Goal: Task Accomplishment & Management: Complete application form

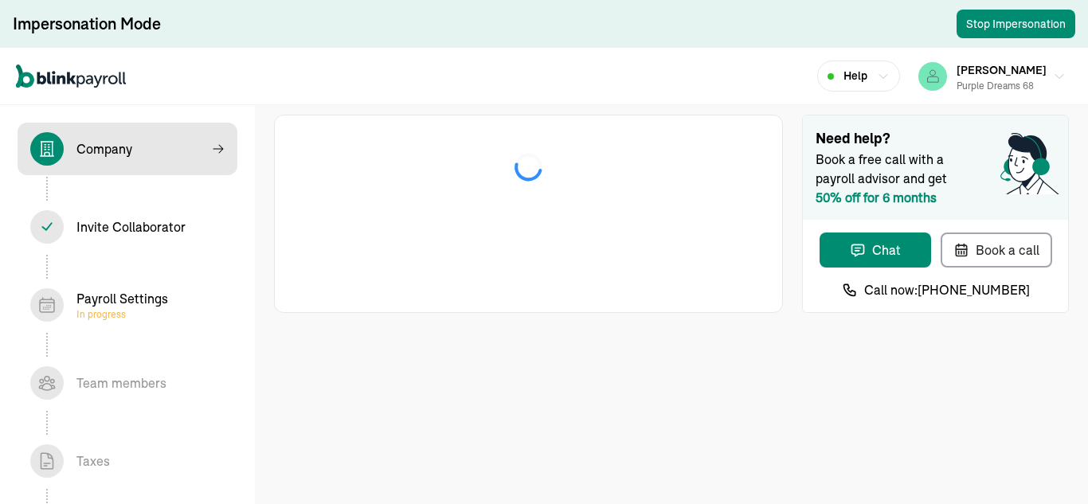
select select "Sole proprietorship"
select select "Other"
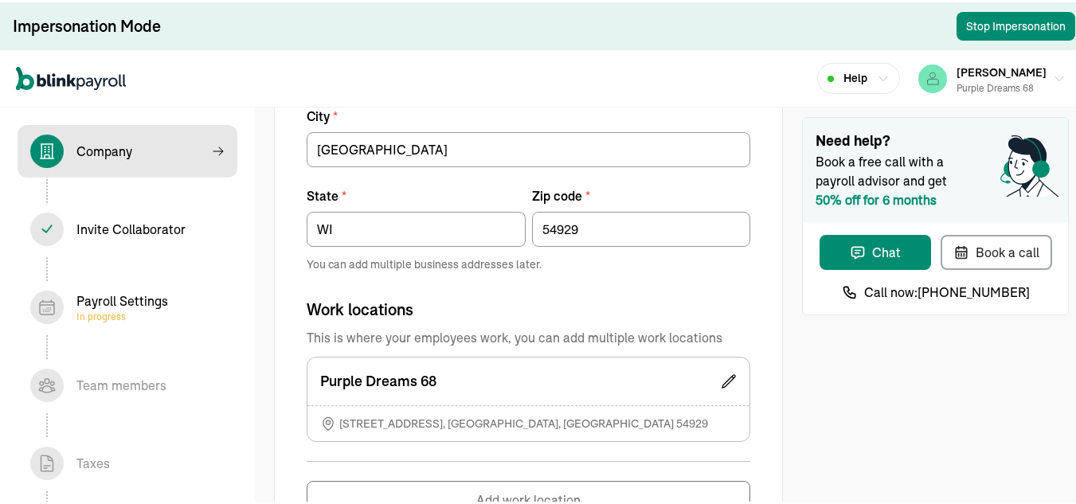
scroll to position [1184, 0]
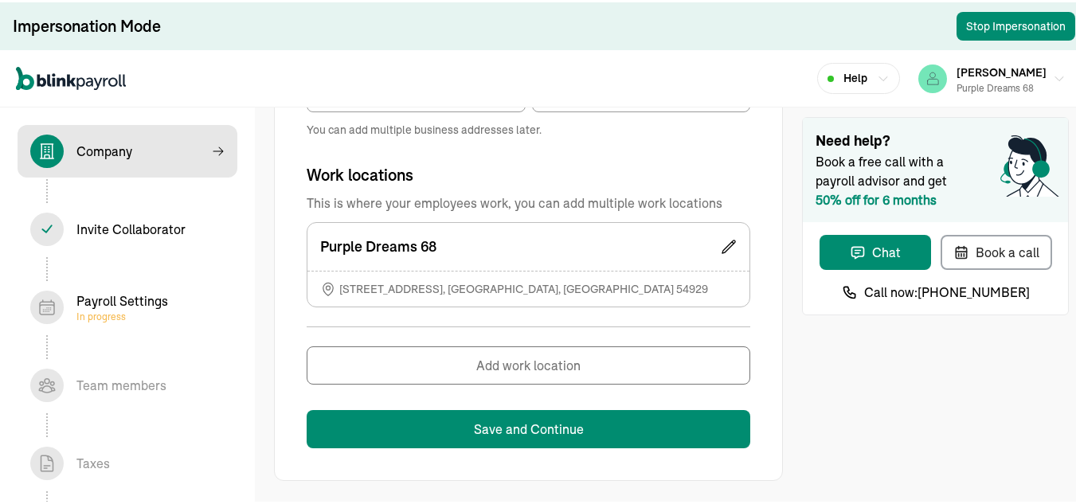
click at [141, 221] on div "Invite Collaborator In progress" at bounding box center [130, 227] width 109 height 19
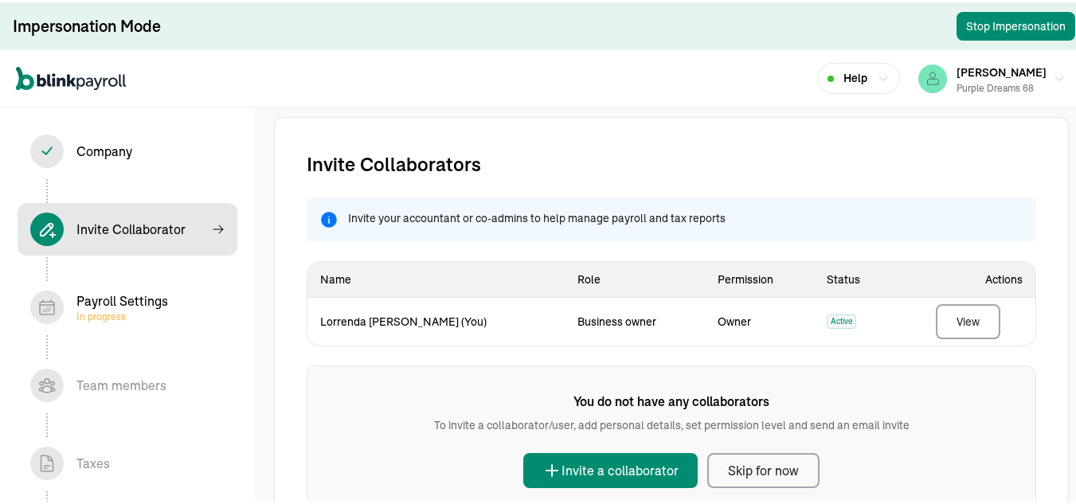
click at [149, 306] on div "Payroll Settings In progress" at bounding box center [122, 305] width 92 height 32
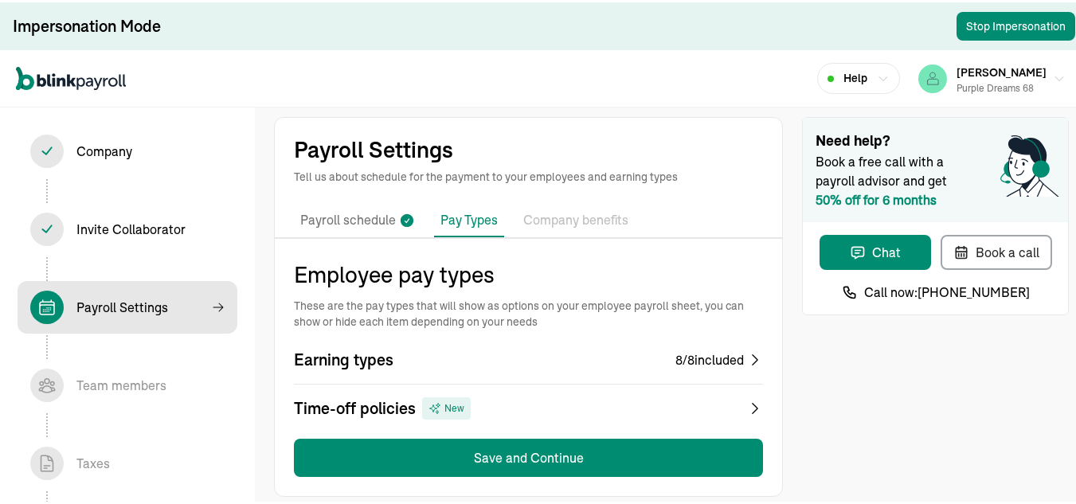
scroll to position [16, 0]
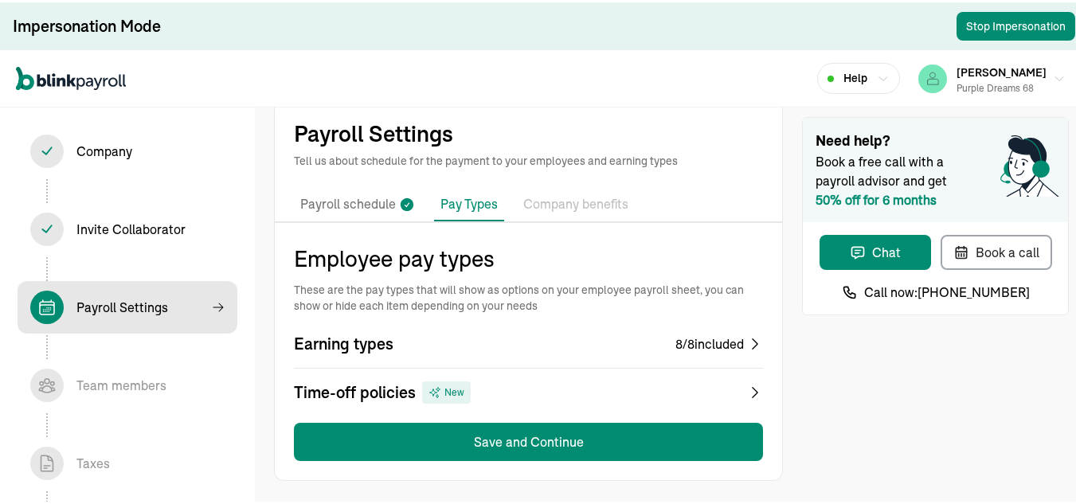
click at [747, 346] on icon at bounding box center [755, 342] width 16 height 16
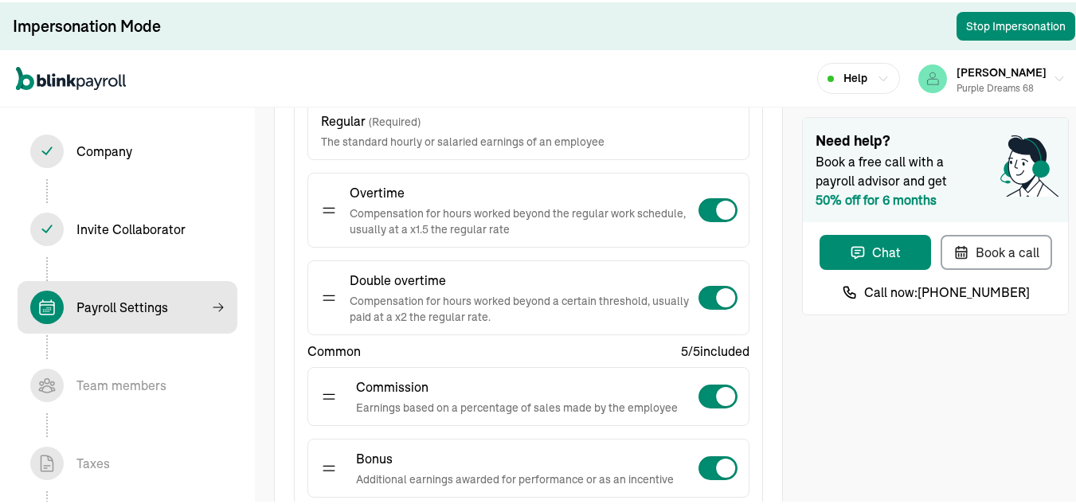
scroll to position [297, 0]
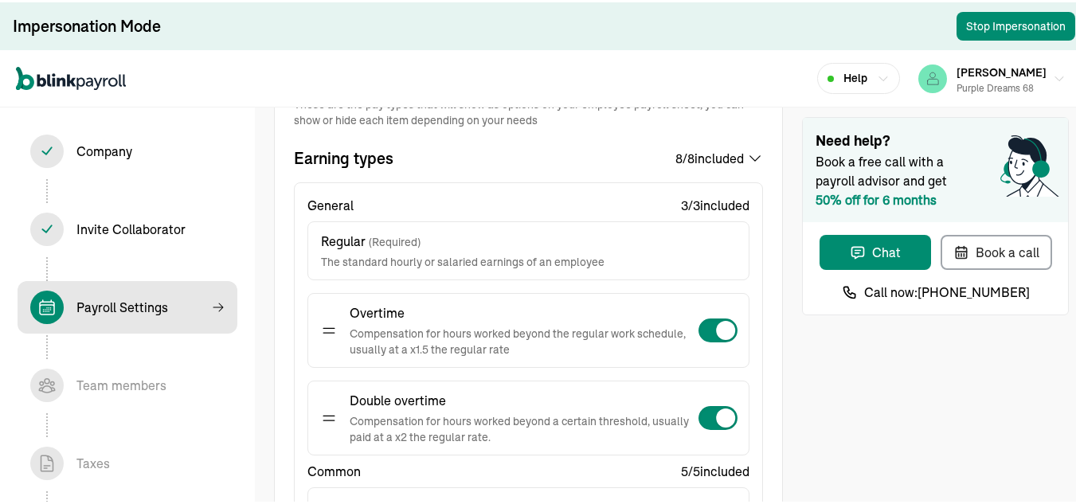
click at [747, 155] on icon at bounding box center [755, 156] width 16 height 16
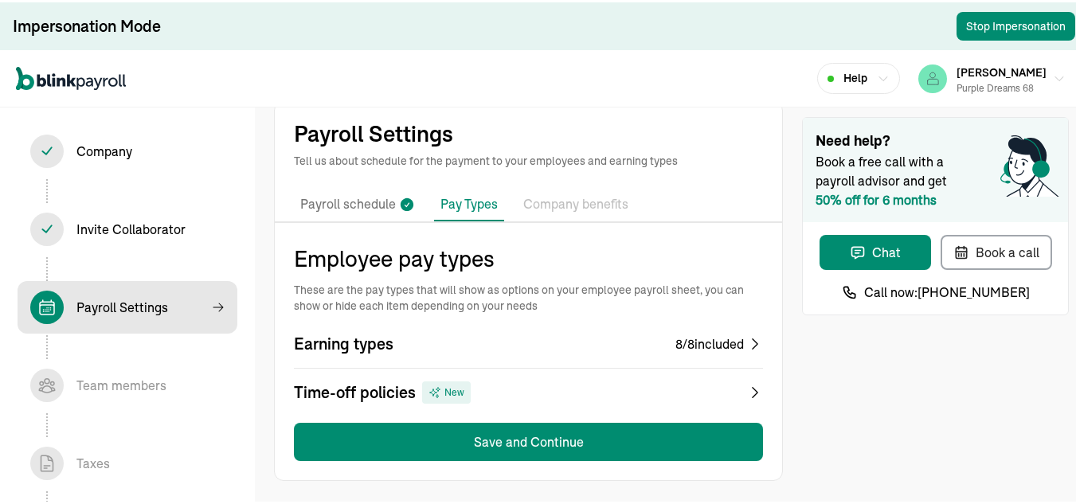
click at [747, 389] on icon at bounding box center [755, 390] width 16 height 22
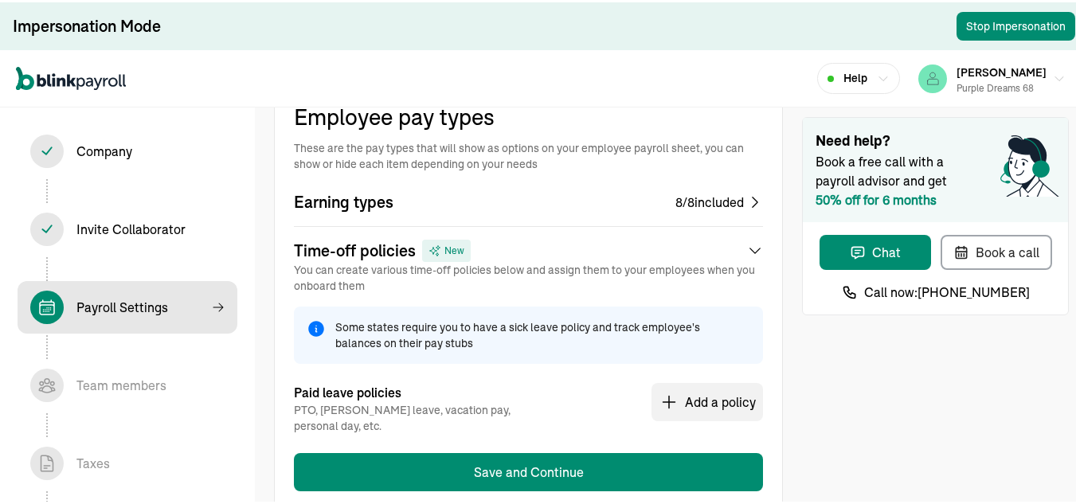
scroll to position [0, 0]
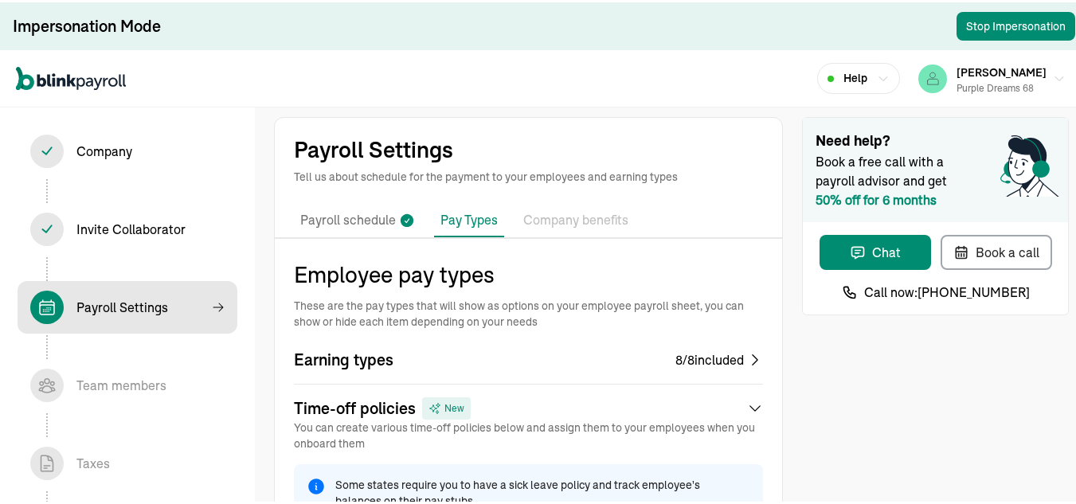
click at [563, 222] on p "Company benefits" at bounding box center [575, 218] width 105 height 21
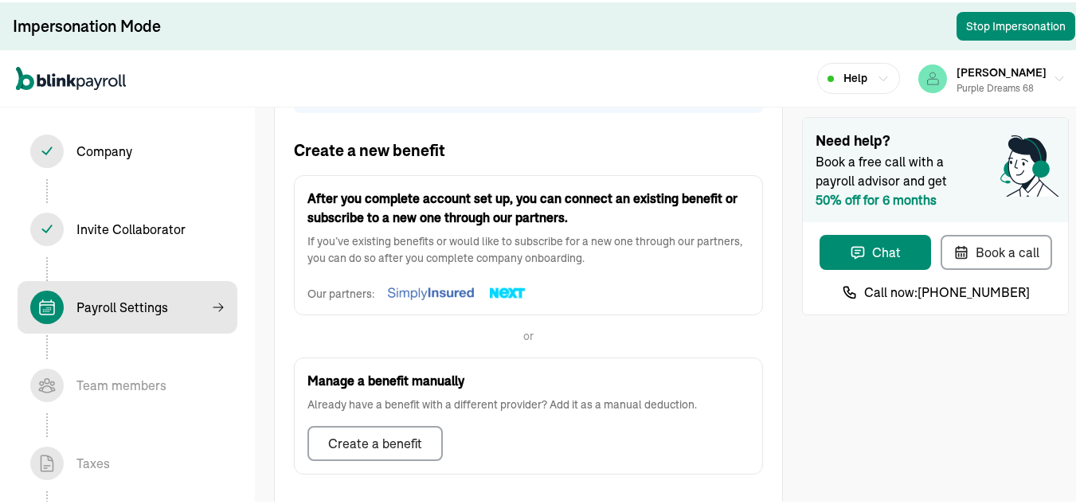
scroll to position [574, 0]
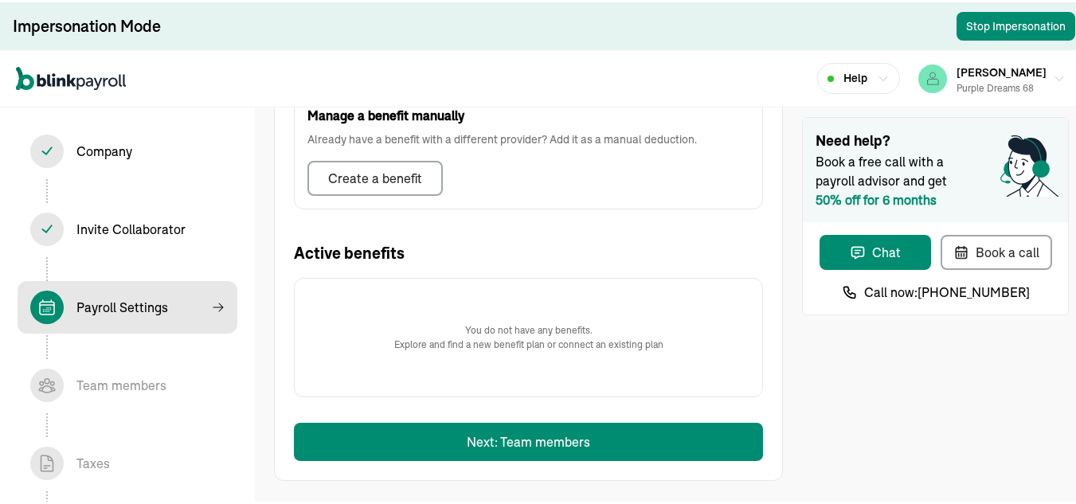
click at [141, 379] on div "Team members In progress" at bounding box center [121, 383] width 90 height 19
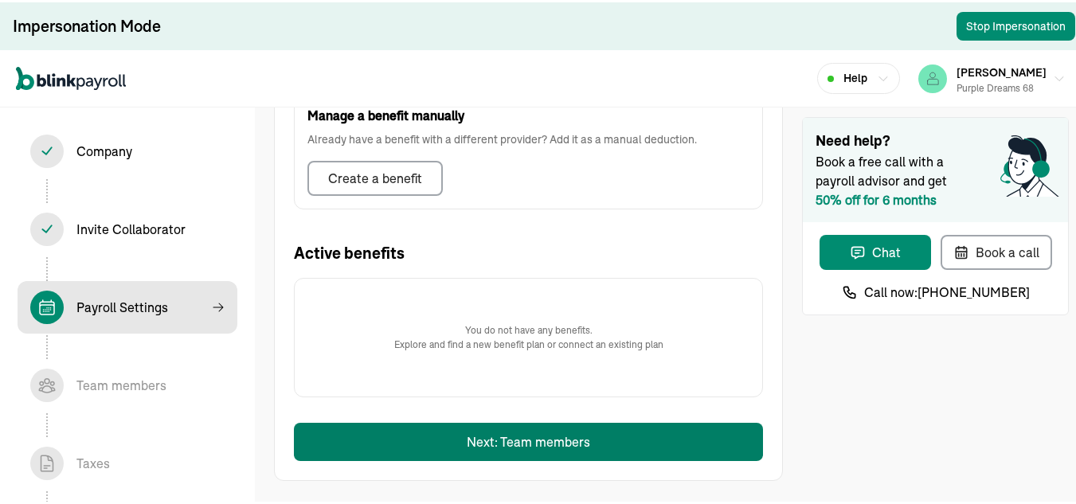
click at [436, 445] on button "Next: Team members" at bounding box center [528, 440] width 469 height 38
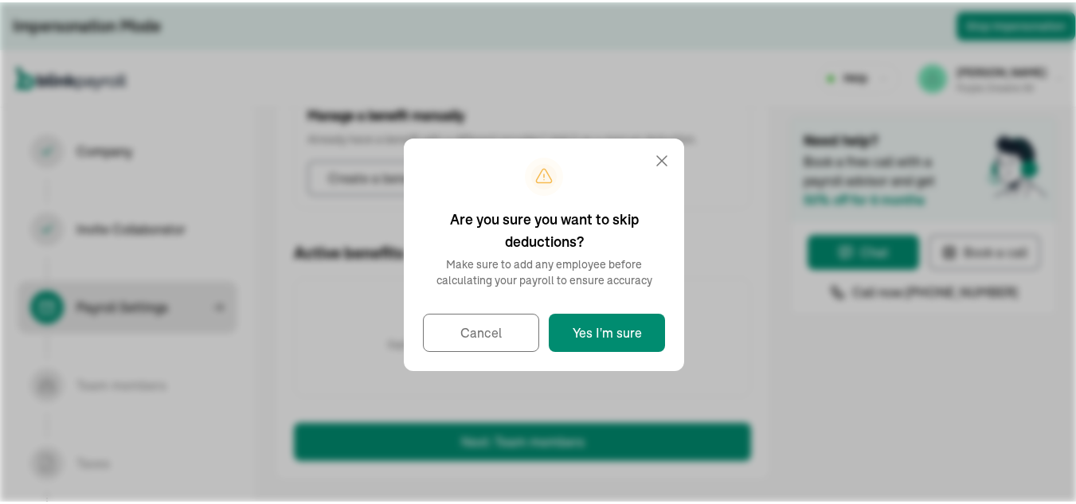
scroll to position [559, 0]
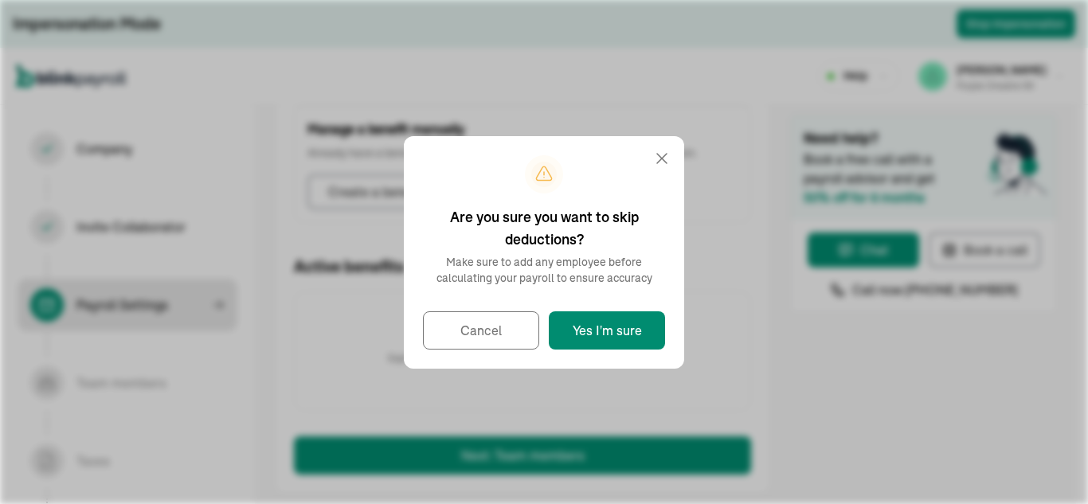
click at [662, 157] on icon at bounding box center [662, 158] width 19 height 19
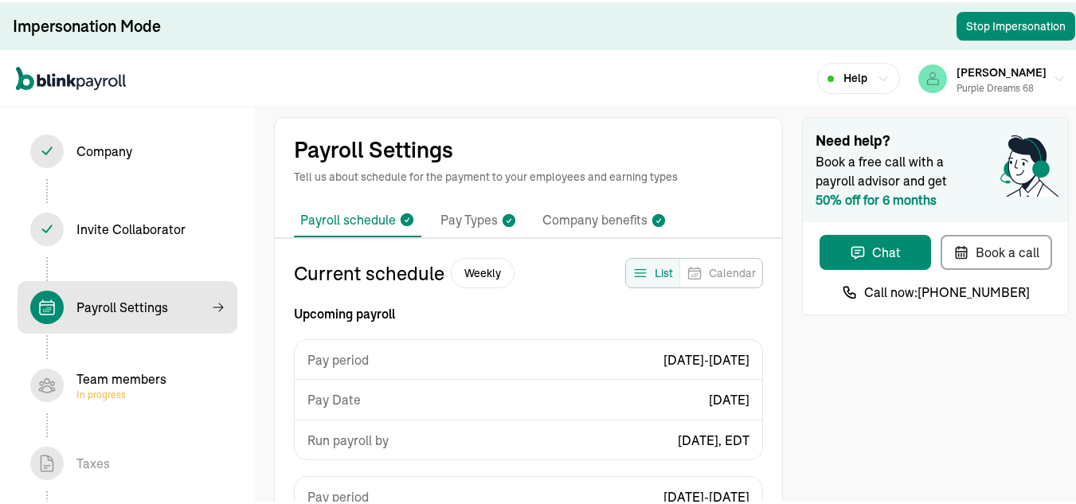
click at [126, 377] on div "Team members In progress" at bounding box center [121, 383] width 90 height 32
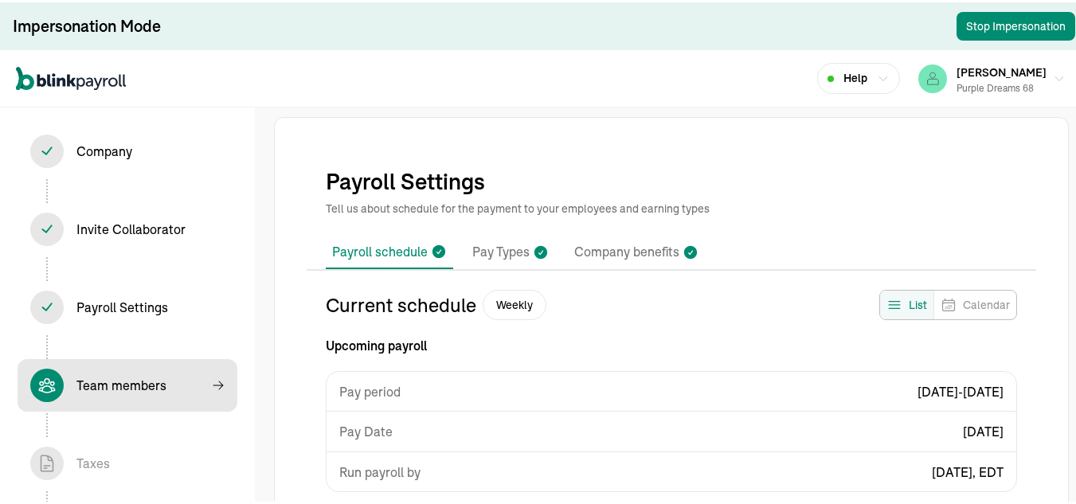
select select "employee"
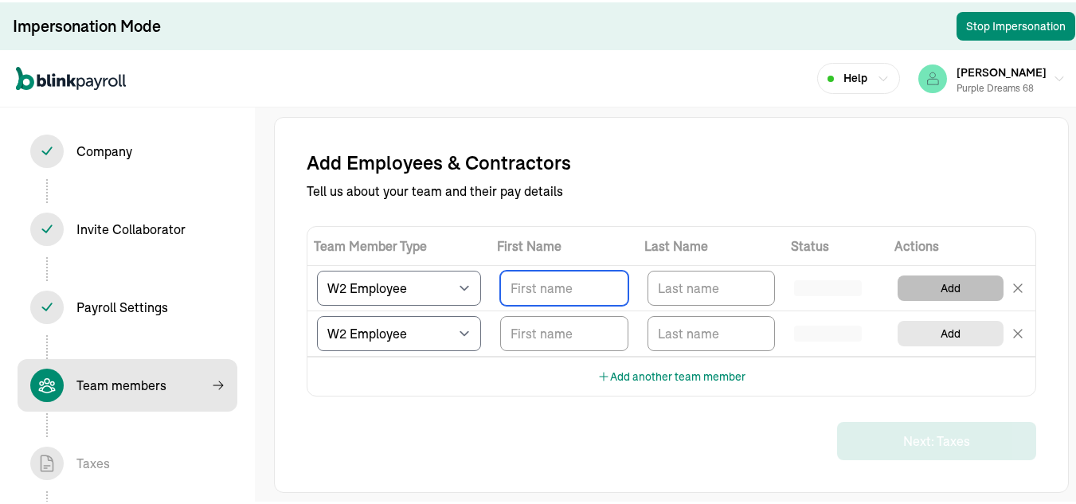
click at [968, 291] on button "Add" at bounding box center [951, 285] width 106 height 25
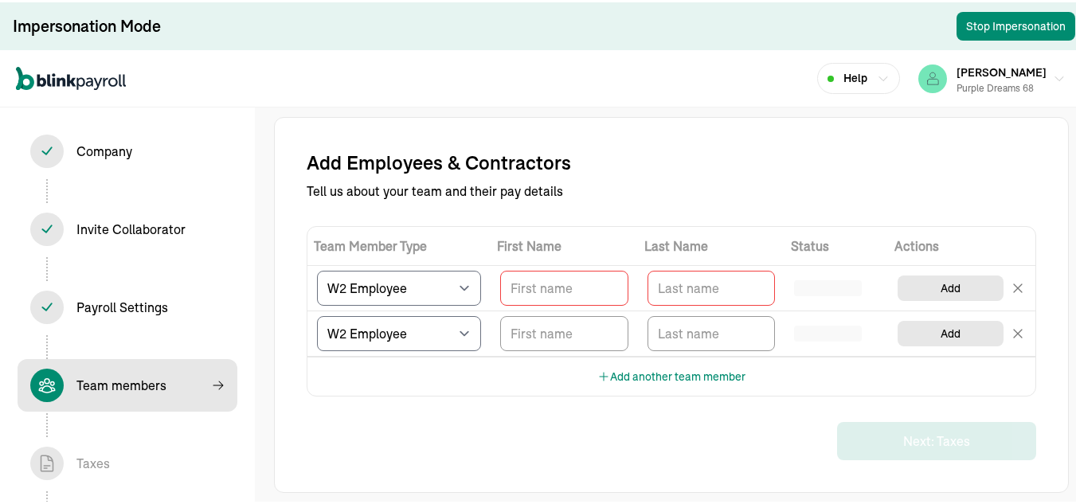
click at [641, 159] on h4 "Add Employees & Contractors" at bounding box center [672, 159] width 730 height 25
click at [591, 276] on input "TextInput" at bounding box center [564, 286] width 128 height 35
type input "jsjs"
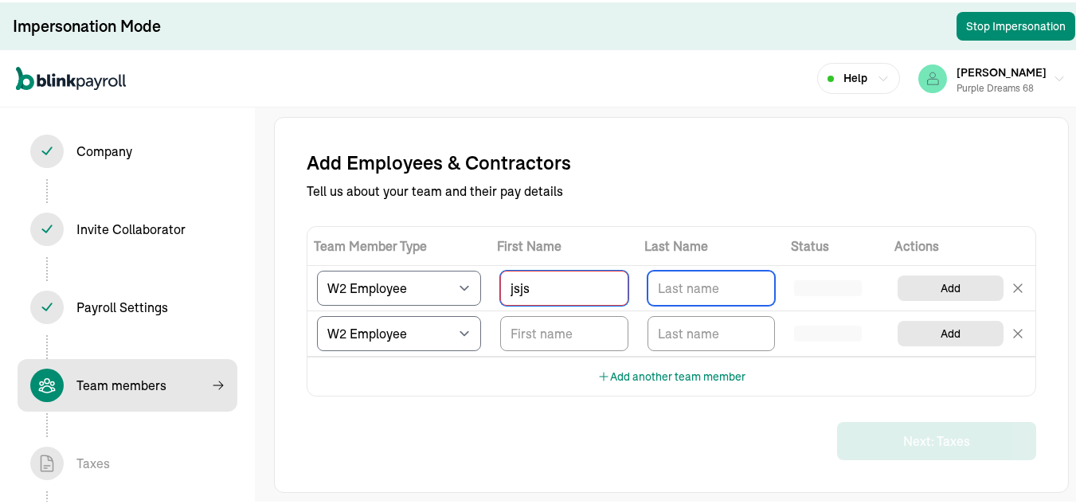
click at [693, 284] on input "TextInput" at bounding box center [712, 286] width 128 height 35
type input "kks"
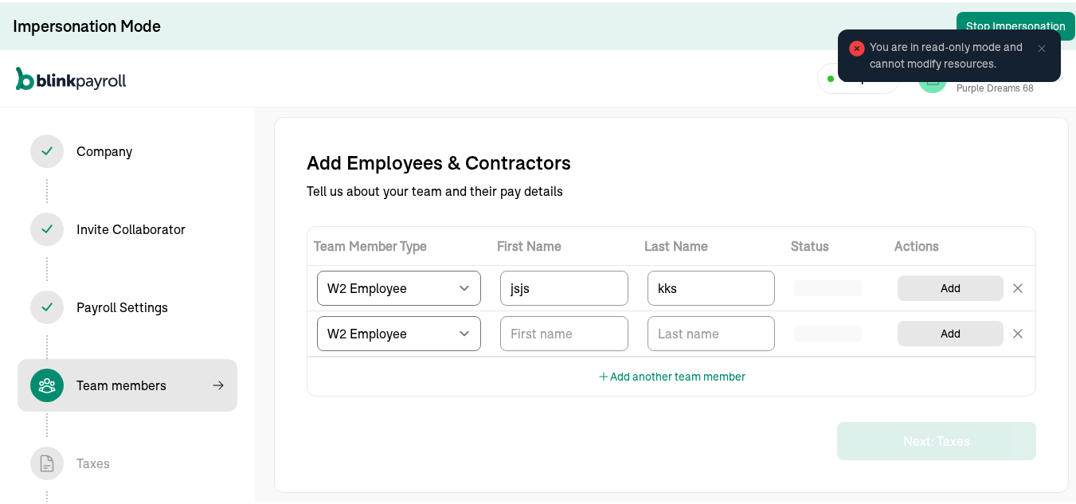
click at [1036, 49] on icon at bounding box center [1042, 46] width 13 height 13
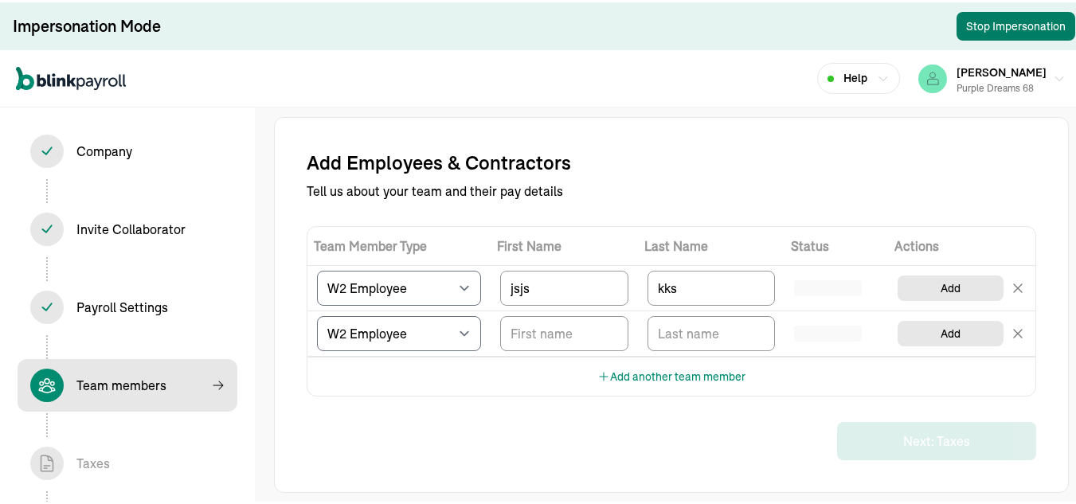
click at [978, 24] on button "Stop Impersonation" at bounding box center [1016, 24] width 119 height 29
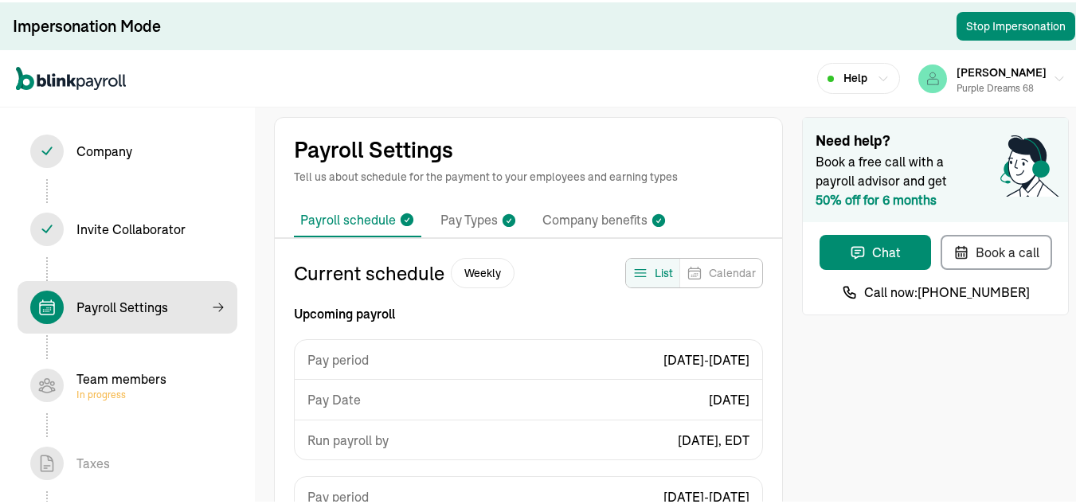
click at [126, 377] on div "Team members In progress" at bounding box center [121, 383] width 90 height 32
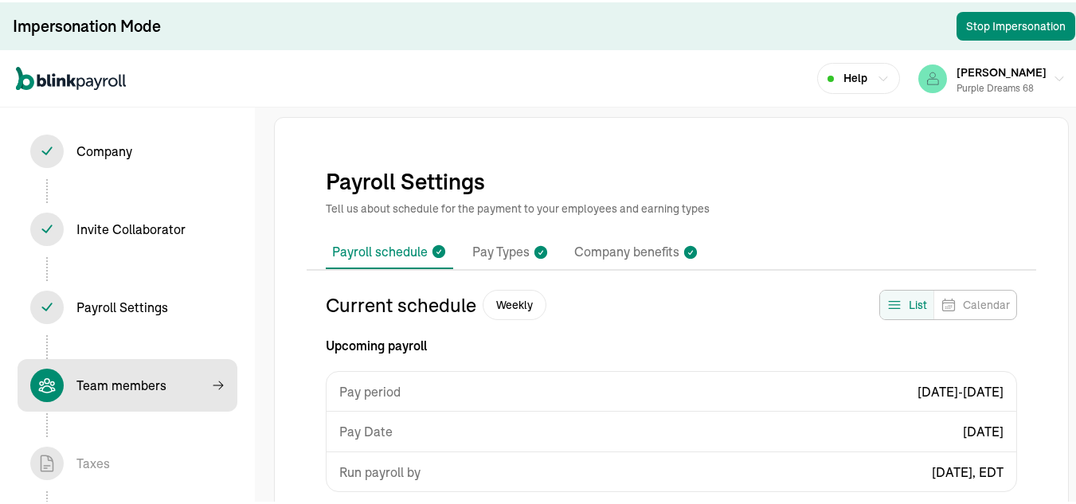
select select "employee"
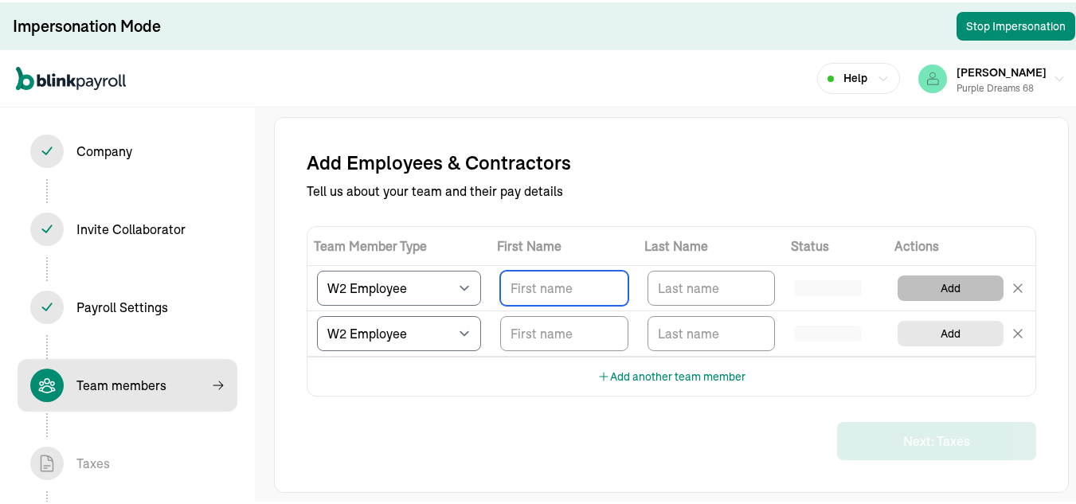
click at [968, 291] on button "Add" at bounding box center [951, 285] width 106 height 25
click at [641, 159] on h4 "Add Employees & Contractors" at bounding box center [672, 159] width 730 height 25
click at [591, 276] on input "TextInput" at bounding box center [564, 286] width 128 height 35
type input "jsjs"
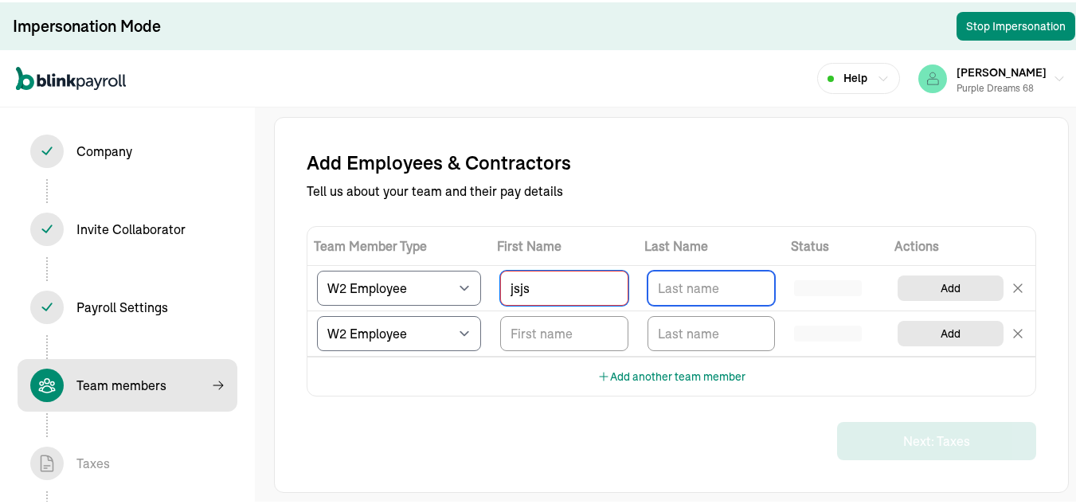
click at [693, 284] on input "TextInput" at bounding box center [712, 286] width 128 height 35
type input "kks"
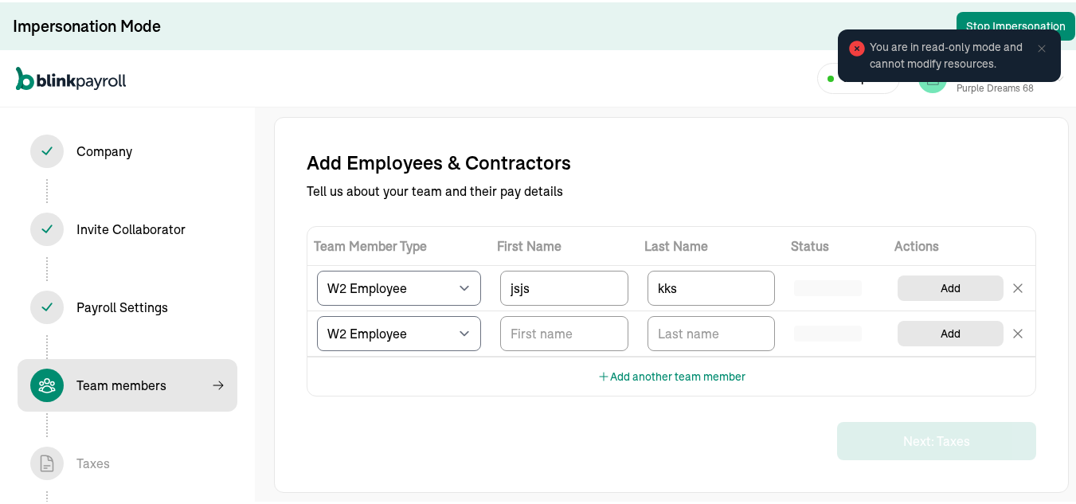
click at [1036, 49] on icon at bounding box center [1042, 46] width 13 height 13
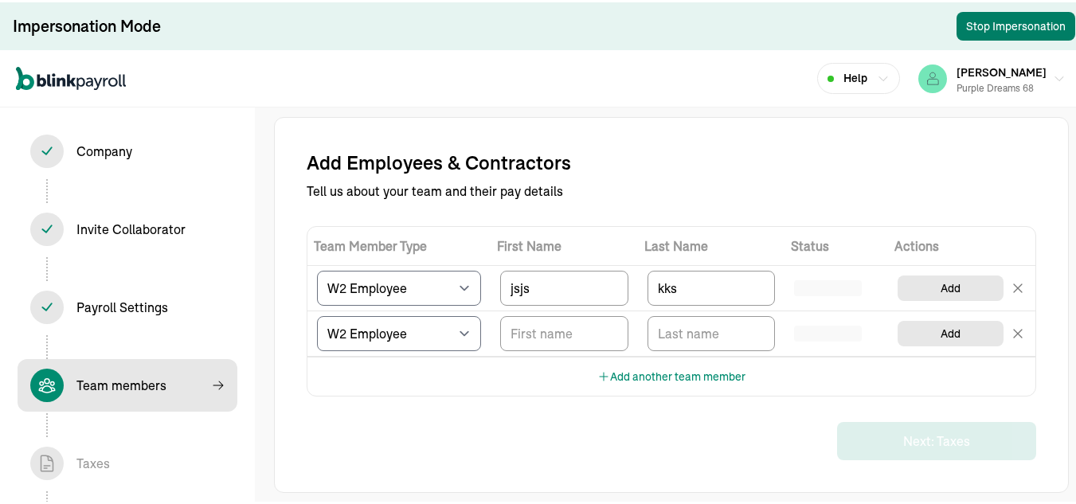
click at [978, 24] on button "Stop Impersonation" at bounding box center [1016, 24] width 119 height 29
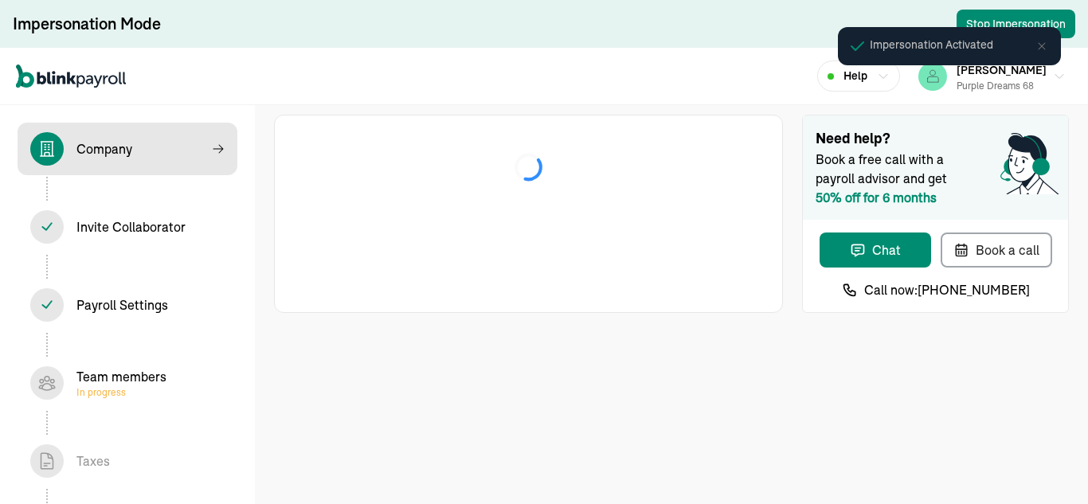
select select "Sole proprietorship"
select select "Other"
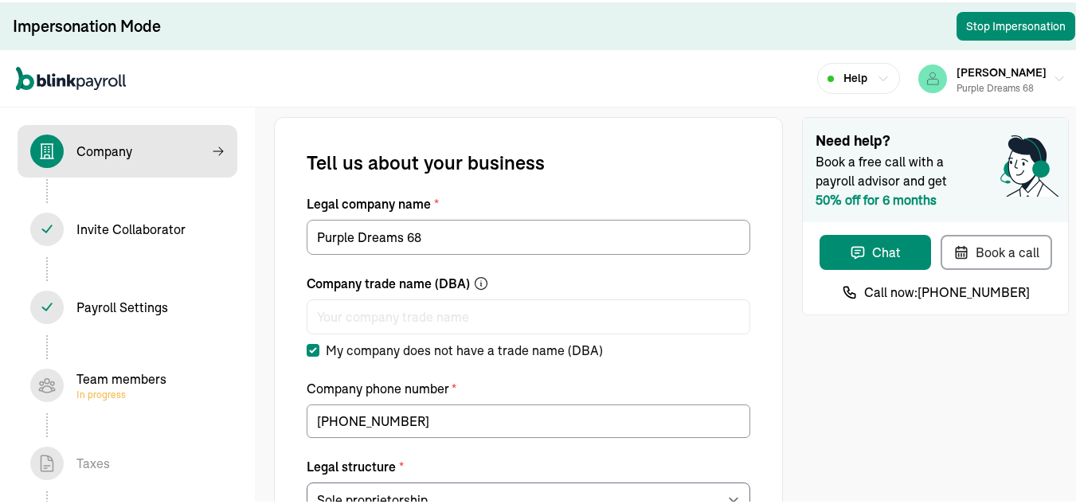
click at [95, 377] on div "Team members In progress" at bounding box center [121, 383] width 90 height 32
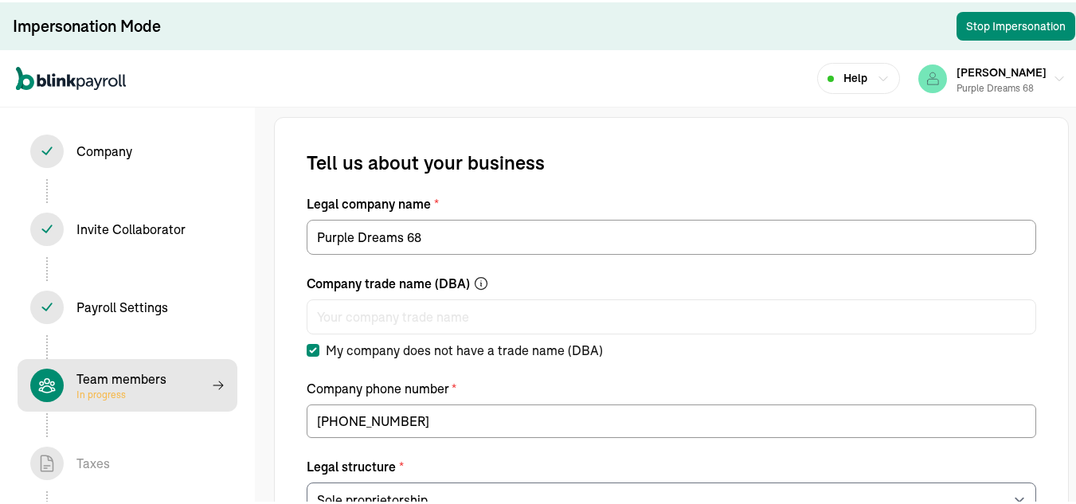
select select "employee"
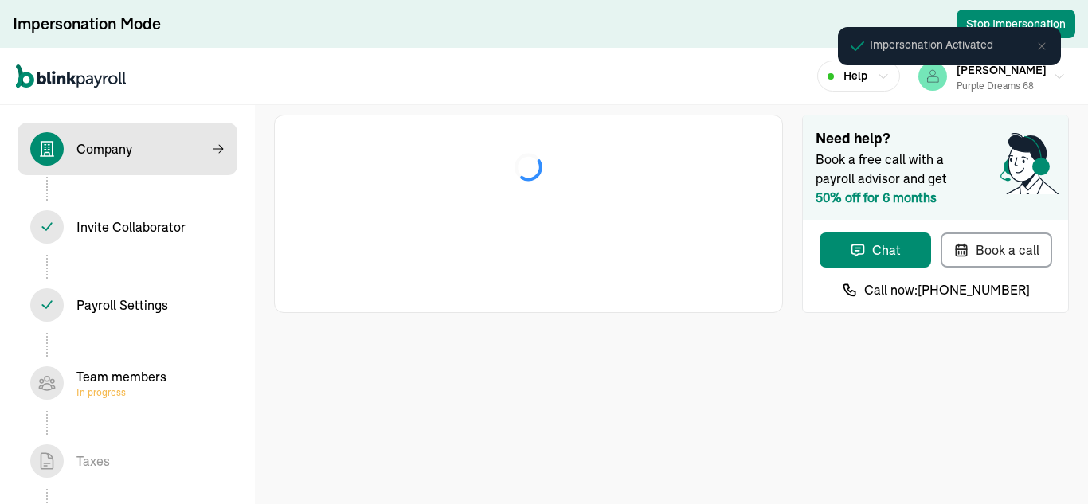
select select "Sole proprietorship"
select select "Other"
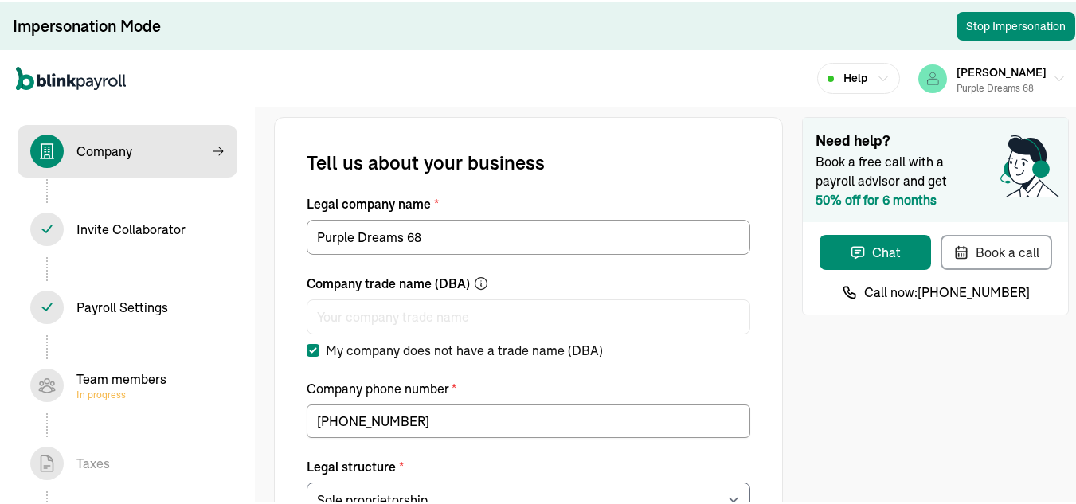
click at [95, 377] on div "Team members In progress" at bounding box center [121, 383] width 90 height 32
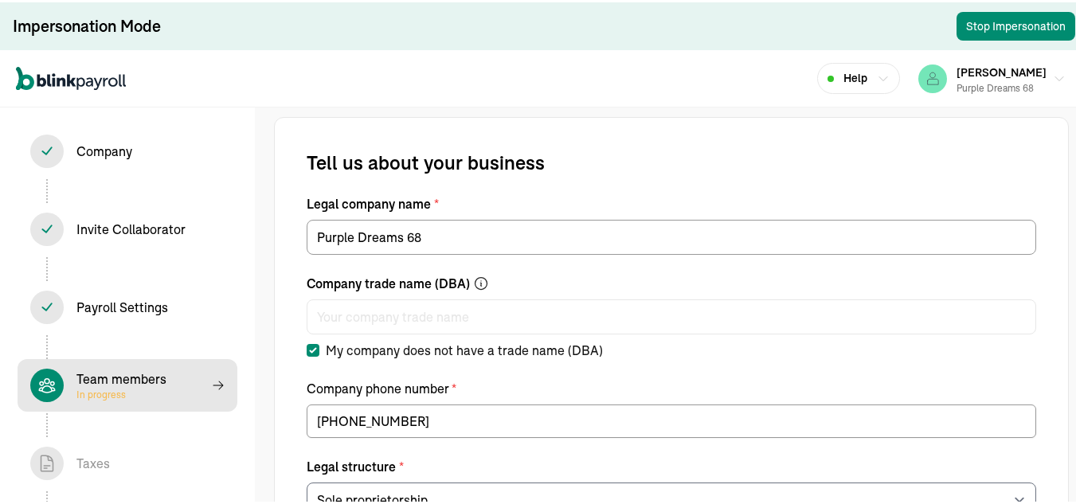
select select "employee"
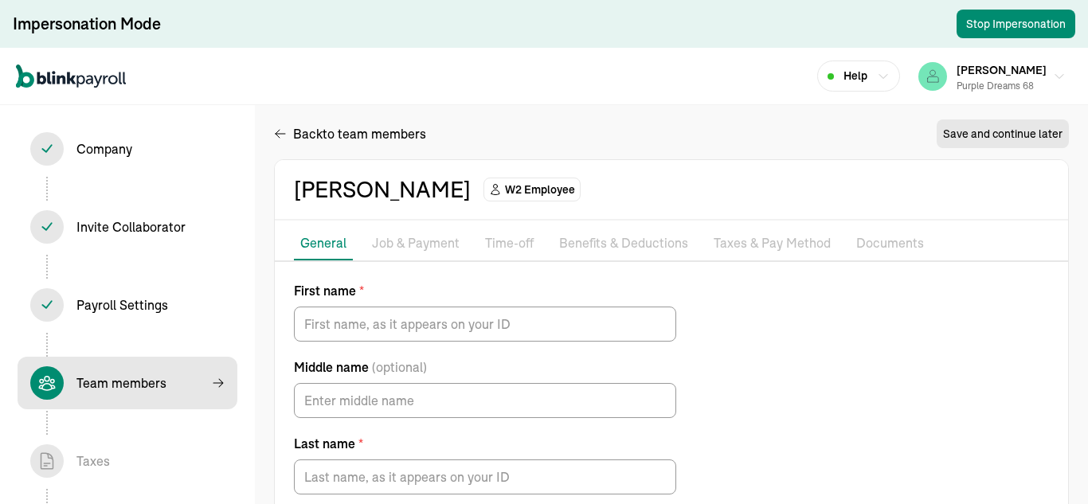
type input "Lorrenda"
type input "[PERSON_NAME]"
type input "[EMAIL_ADDRESS][DOMAIN_NAME]"
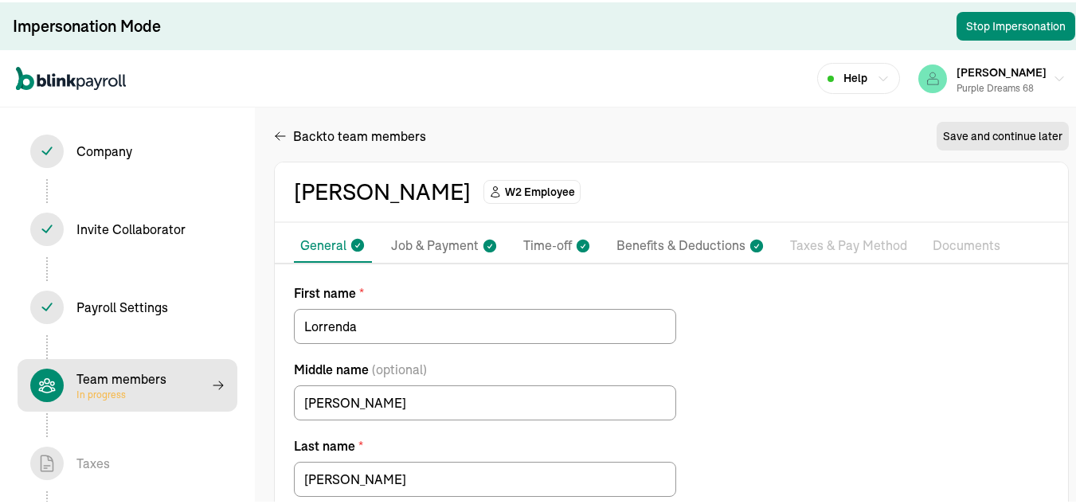
click at [575, 239] on icon at bounding box center [583, 243] width 16 height 21
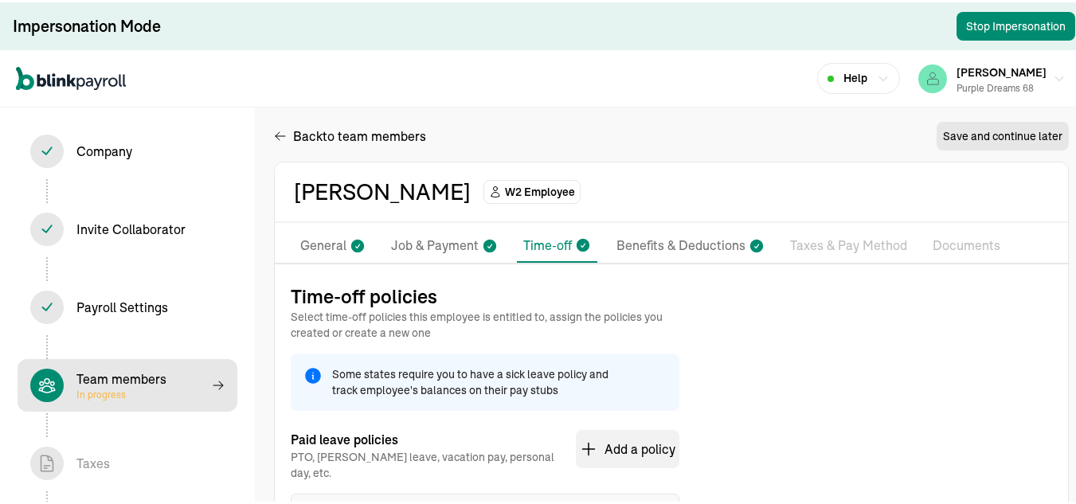
click at [696, 243] on p "Benefits & Deductions" at bounding box center [681, 243] width 129 height 21
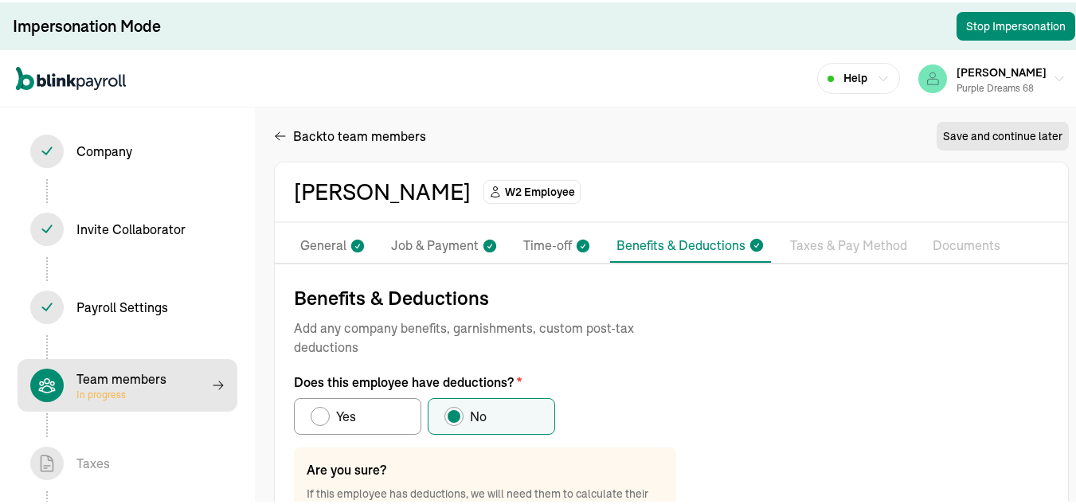
click at [833, 234] on p "Taxes & Pay Method" at bounding box center [848, 243] width 117 height 21
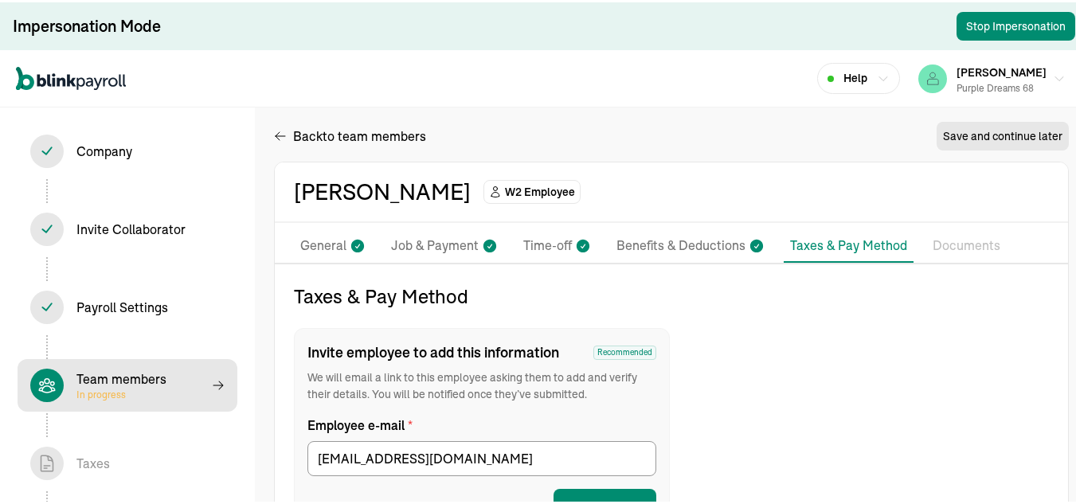
click at [683, 237] on p "Benefits & Deductions" at bounding box center [681, 243] width 129 height 21
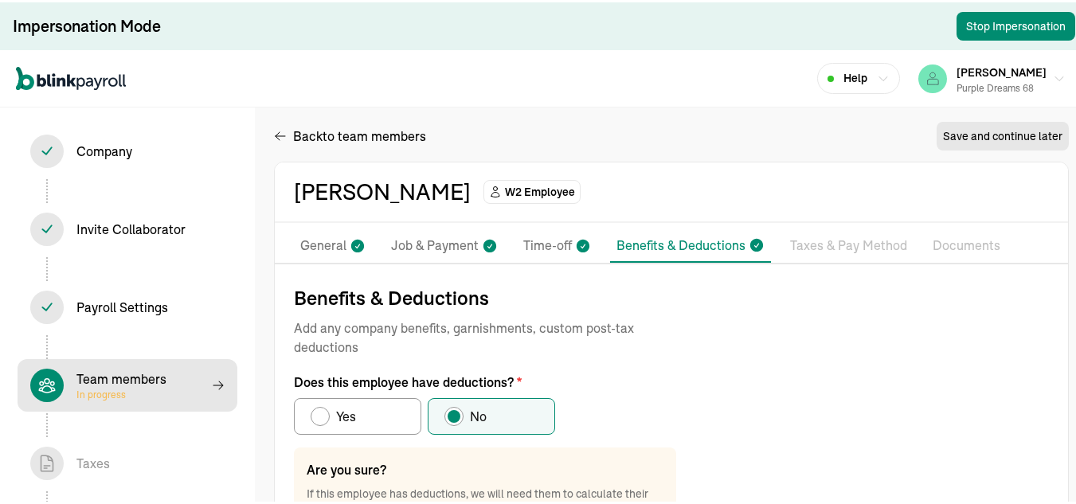
click at [823, 241] on p "Taxes & Pay Method" at bounding box center [848, 243] width 117 height 21
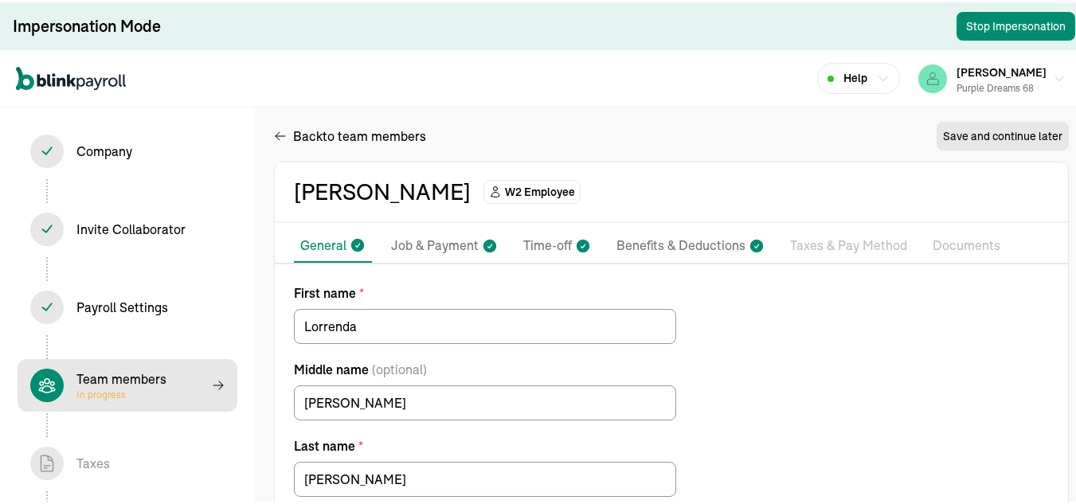
click at [575, 239] on icon at bounding box center [583, 243] width 16 height 21
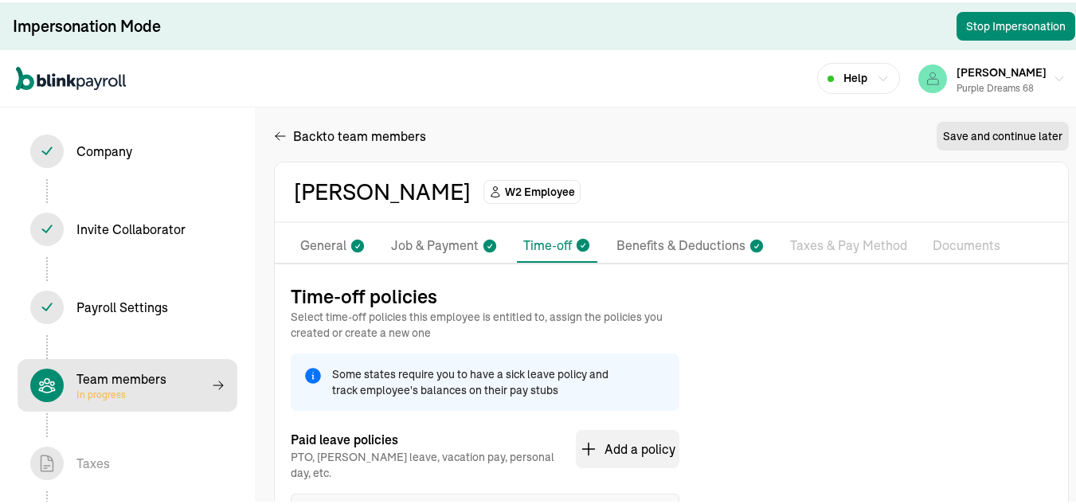
click at [696, 243] on p "Benefits & Deductions" at bounding box center [681, 243] width 129 height 21
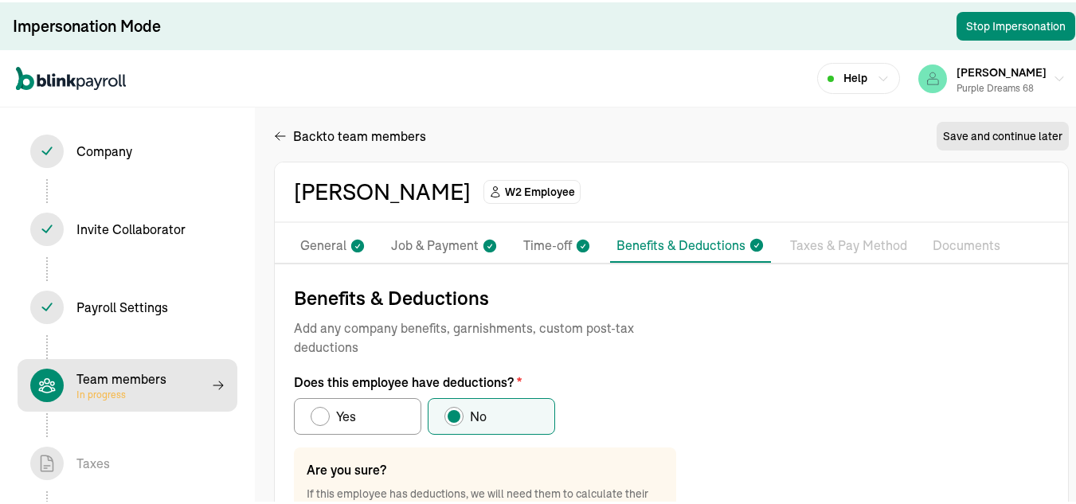
click at [833, 234] on p "Taxes & Pay Method" at bounding box center [848, 243] width 117 height 21
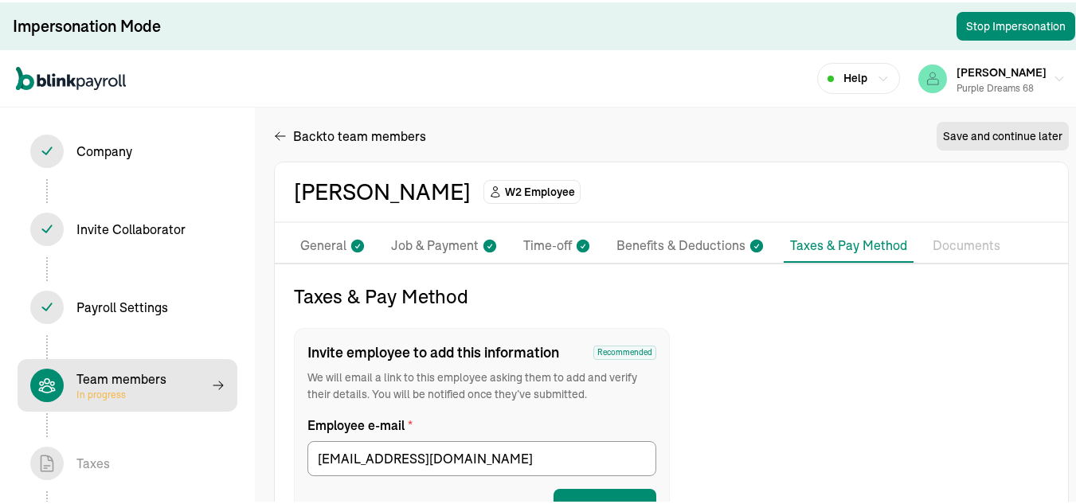
click at [683, 237] on p "Benefits & Deductions" at bounding box center [681, 243] width 129 height 21
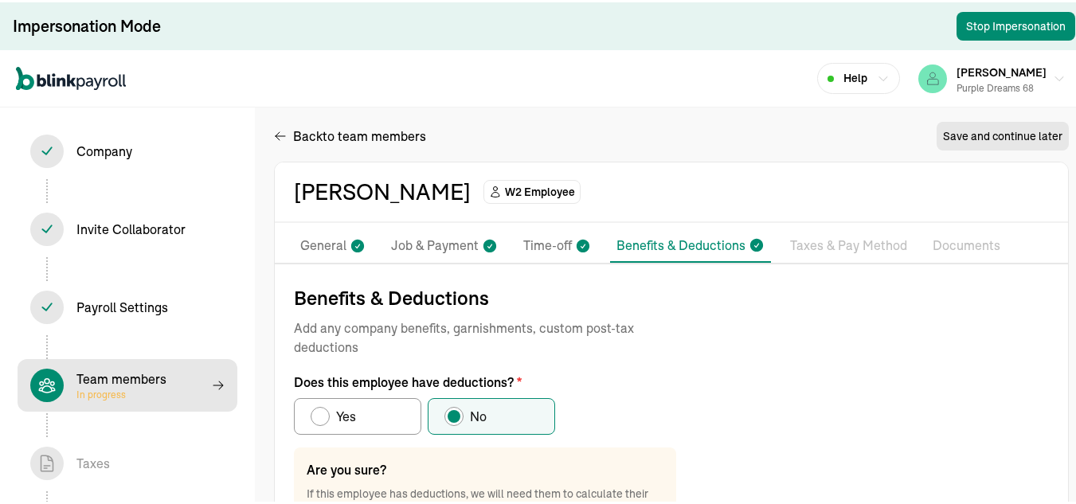
click at [823, 241] on p "Taxes & Pay Method" at bounding box center [848, 243] width 117 height 21
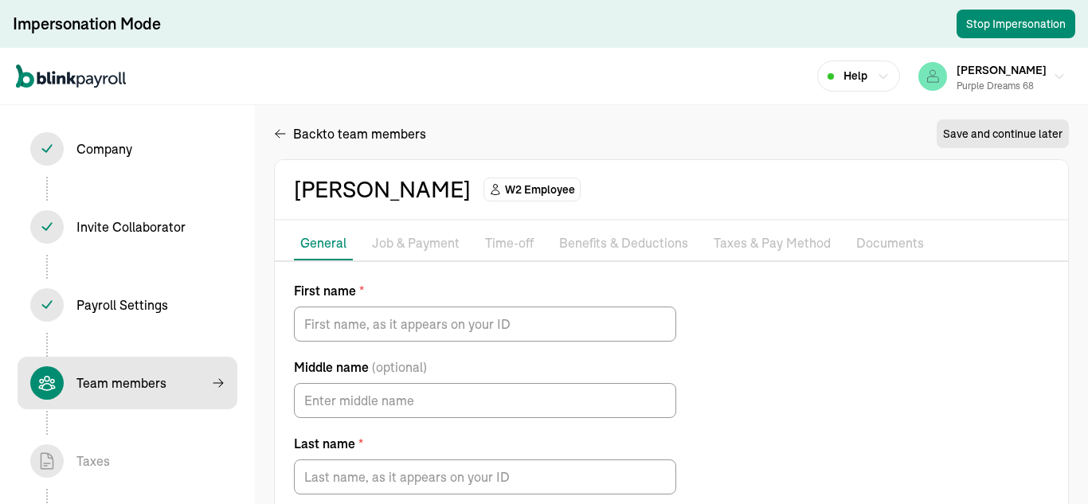
type input "Lorrenda"
type input "[PERSON_NAME]"
type input "[EMAIL_ADDRESS][DOMAIN_NAME]"
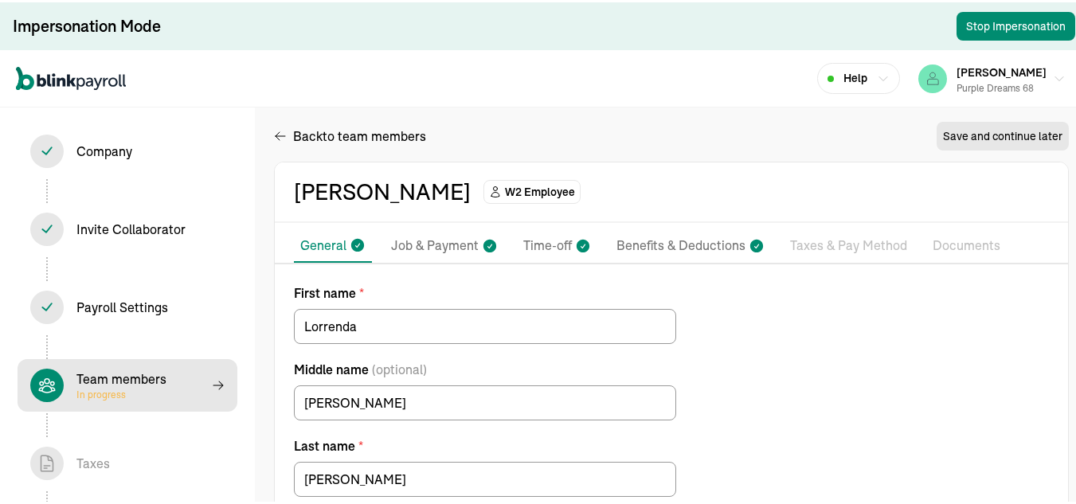
click at [828, 246] on p "Taxes & Pay Method" at bounding box center [848, 243] width 117 height 21
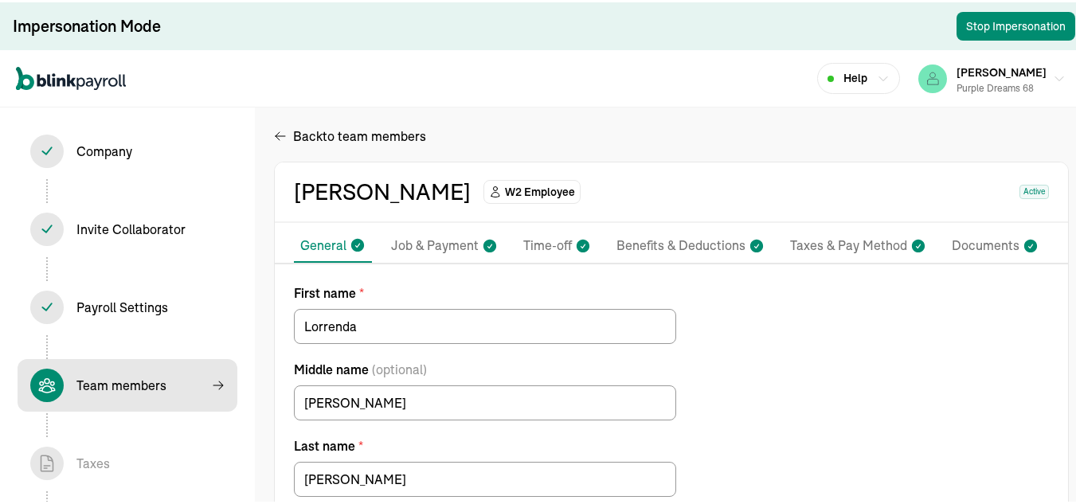
click at [825, 237] on p "Taxes & Pay Method" at bounding box center [848, 243] width 117 height 21
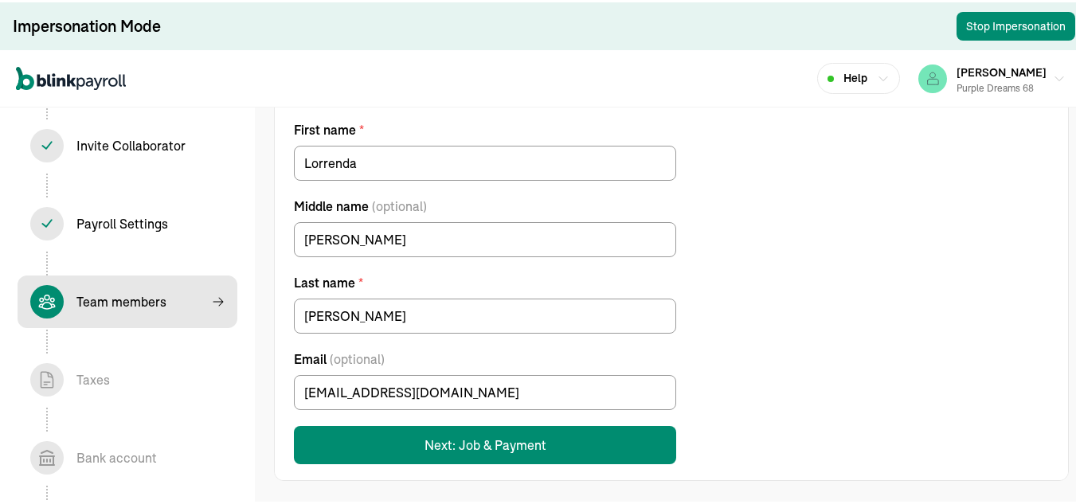
click at [116, 290] on div "Team members In progress" at bounding box center [121, 299] width 90 height 19
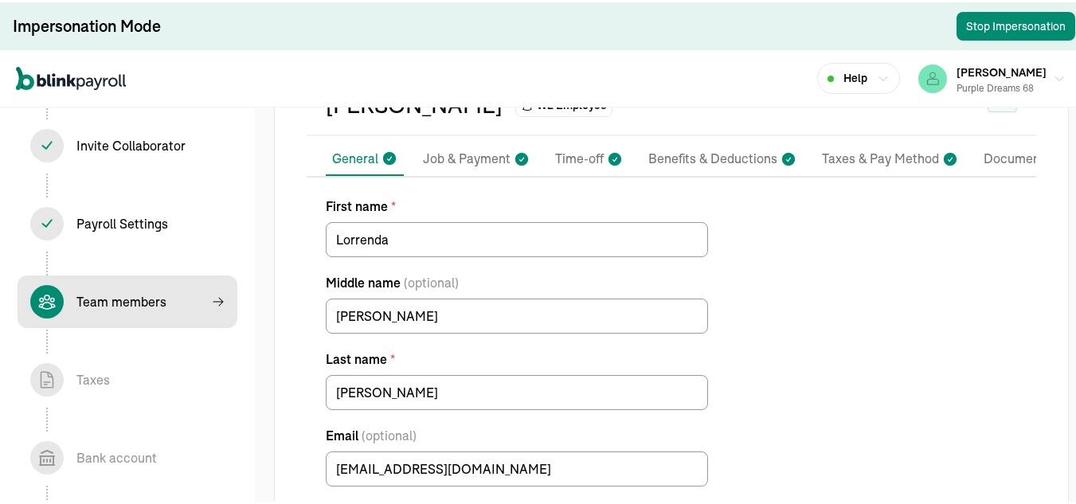
select select "employee"
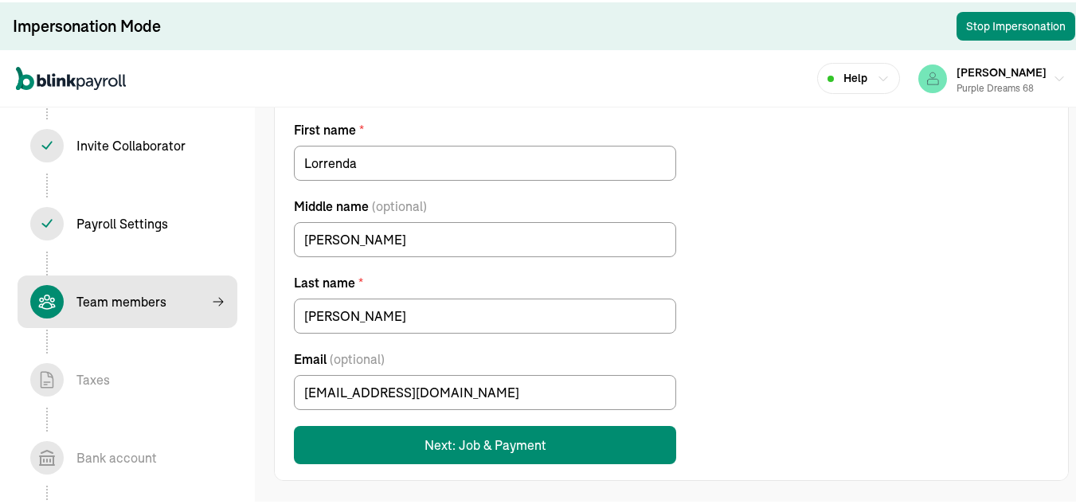
click at [116, 290] on div "Team members In progress" at bounding box center [121, 299] width 90 height 19
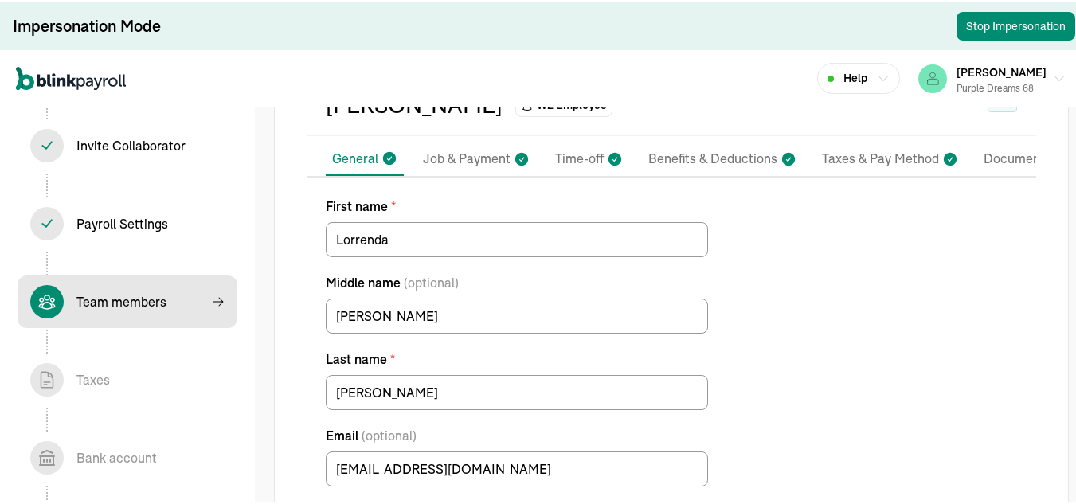
select select "employee"
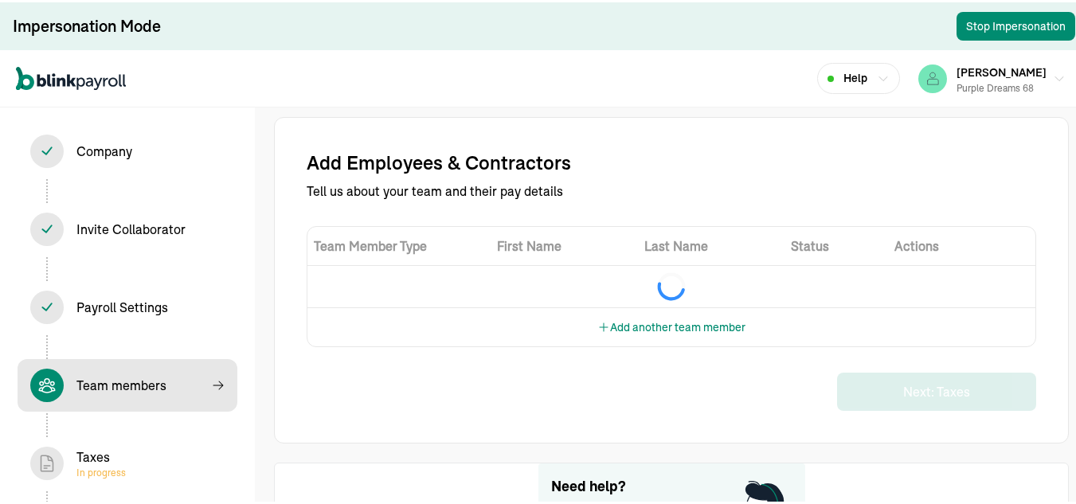
select select "employee"
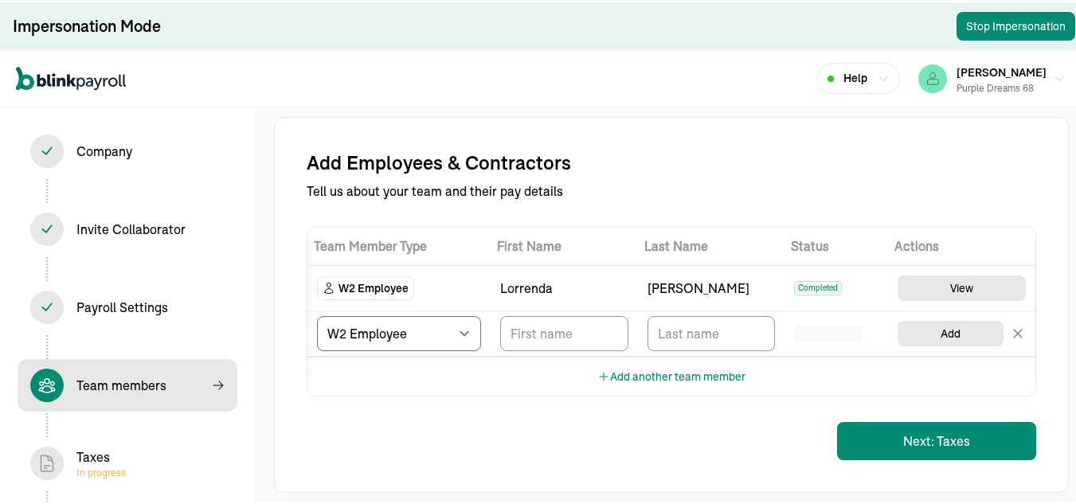
click at [94, 461] on div "Taxes In progress" at bounding box center [100, 461] width 49 height 32
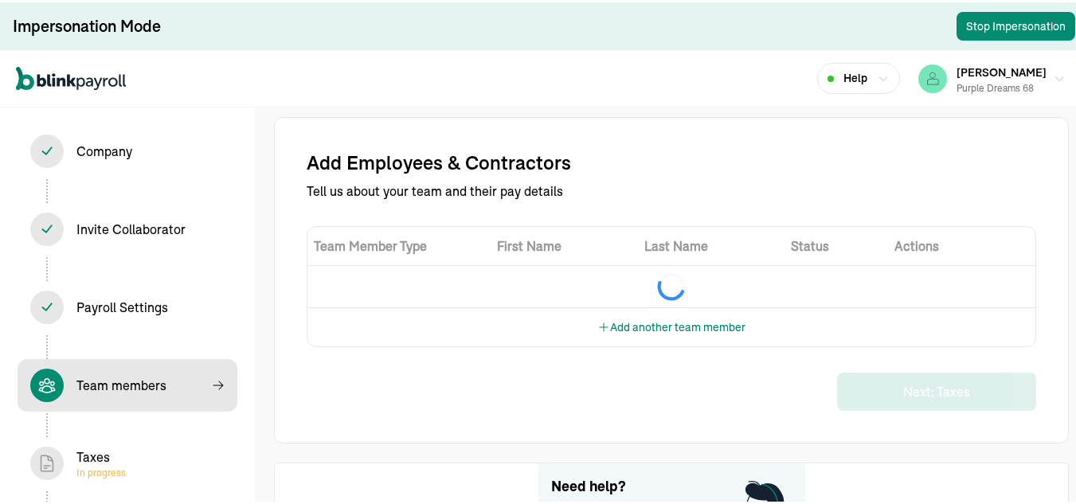
select select "employee"
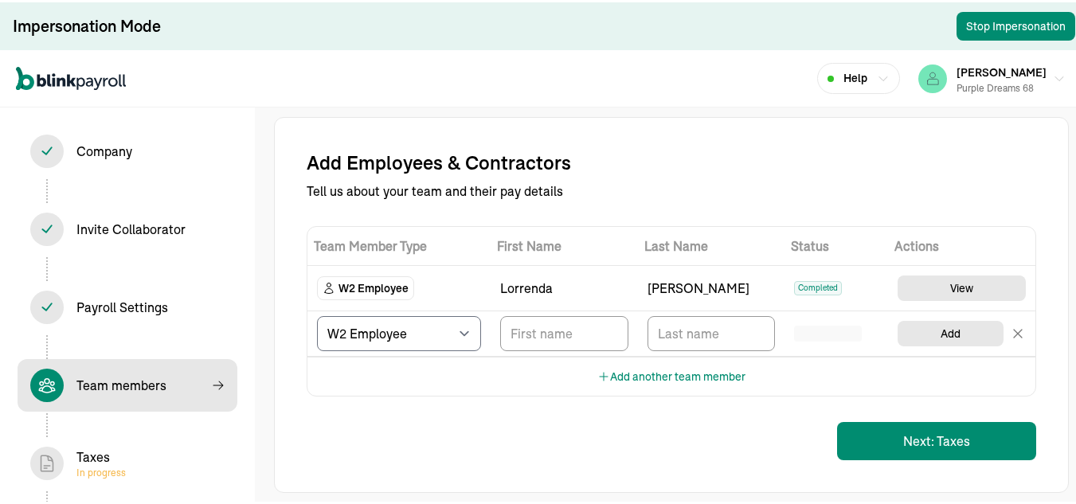
click at [94, 461] on div "Taxes In progress" at bounding box center [100, 461] width 49 height 32
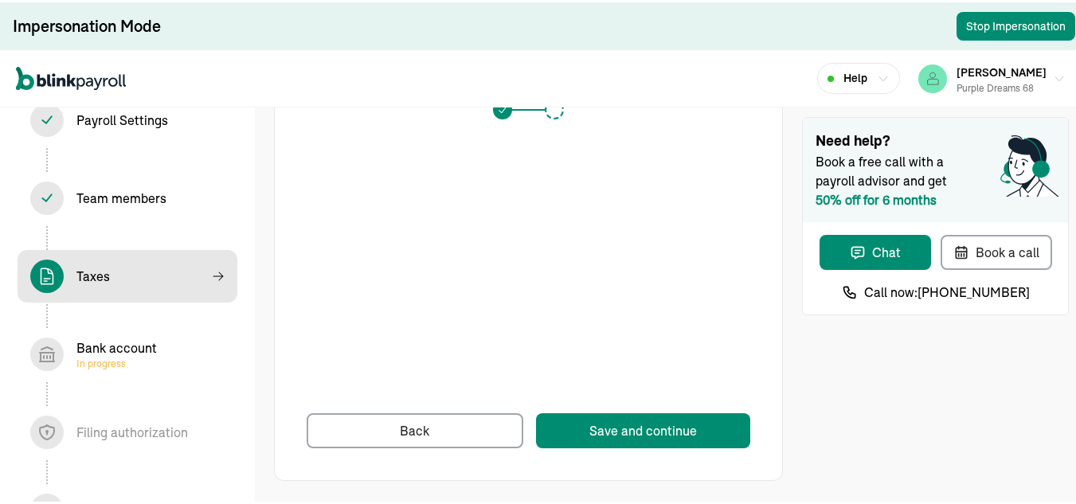
click at [133, 343] on div "Bank account In progress" at bounding box center [116, 352] width 80 height 32
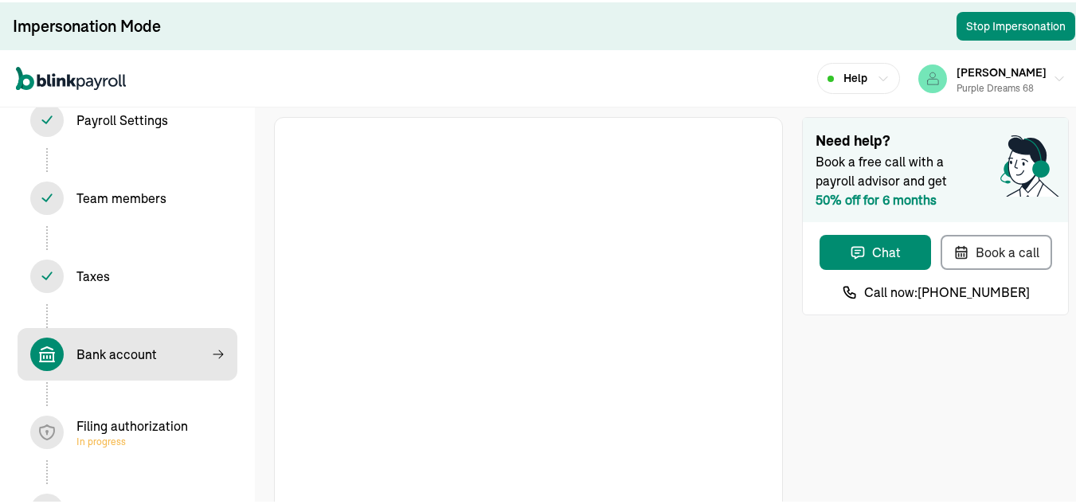
click at [120, 430] on div "Filing authorization In progress" at bounding box center [132, 430] width 112 height 32
